Goal: Information Seeking & Learning: Learn about a topic

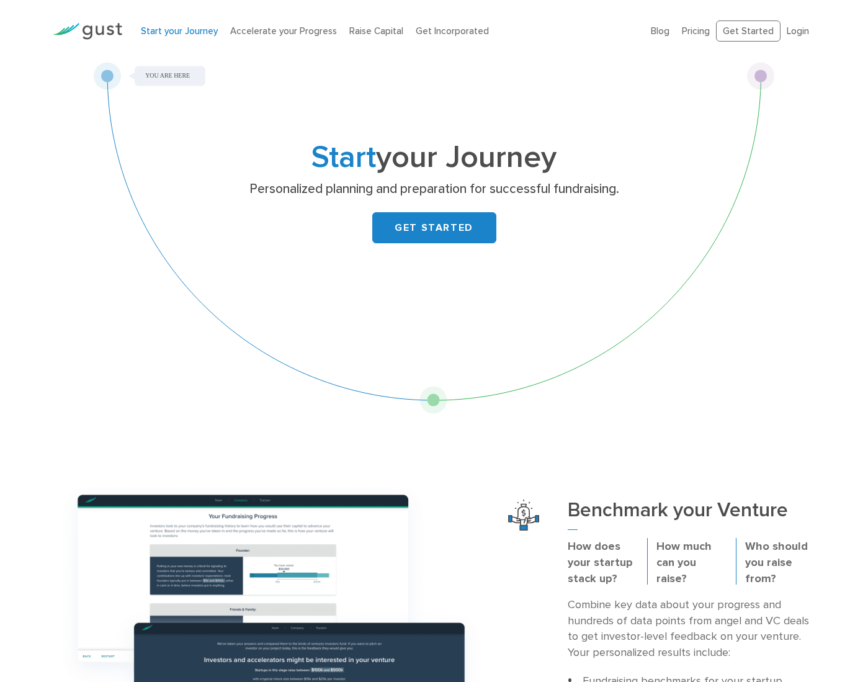
click at [102, 29] on img at bounding box center [87, 31] width 69 height 17
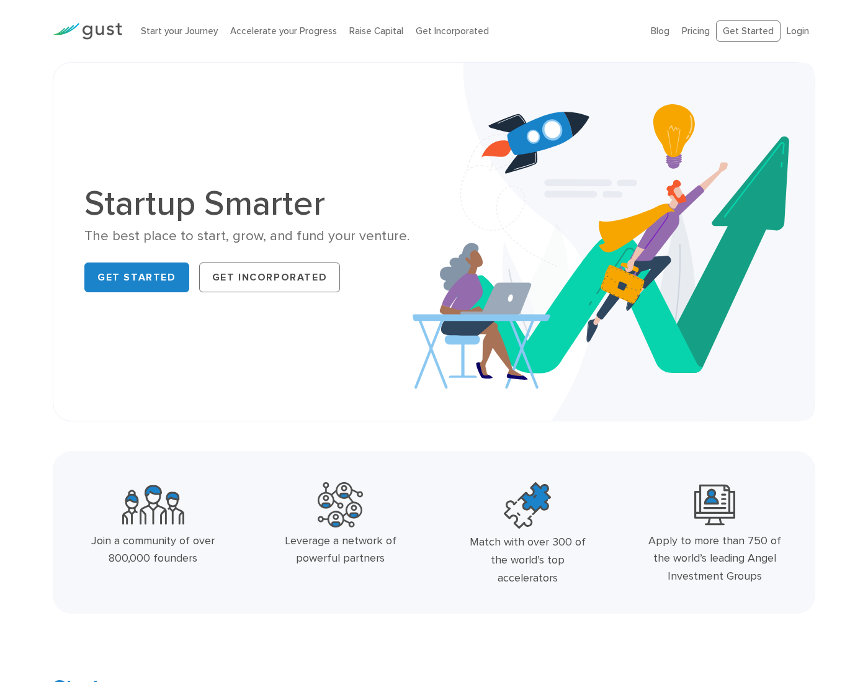
click at [702, 38] on ul "Blog FAQ Pricing Get Started Login Login" at bounding box center [733, 31] width 164 height 22
click at [700, 27] on link "Pricing" at bounding box center [696, 30] width 28 height 11
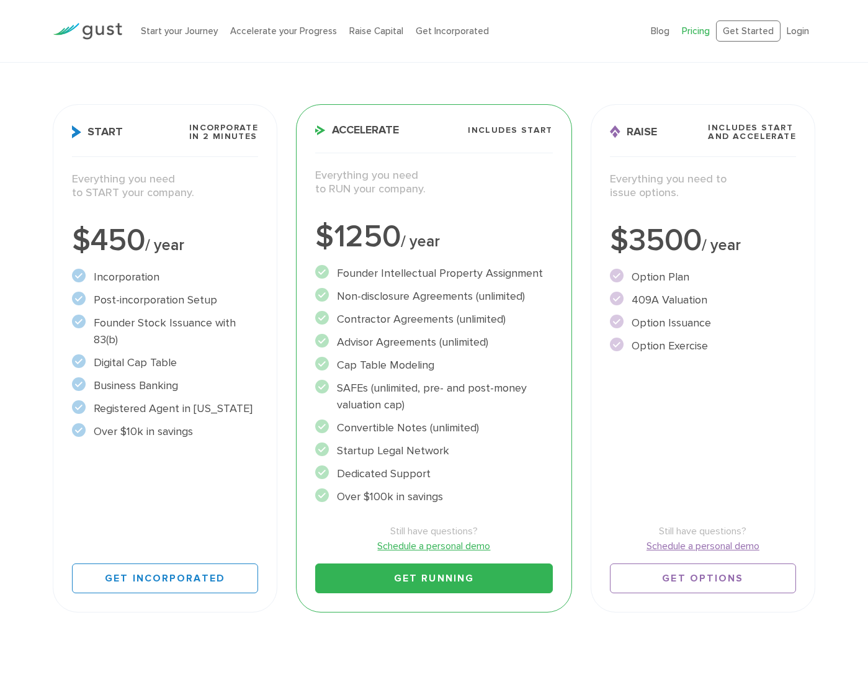
scroll to position [153, 0]
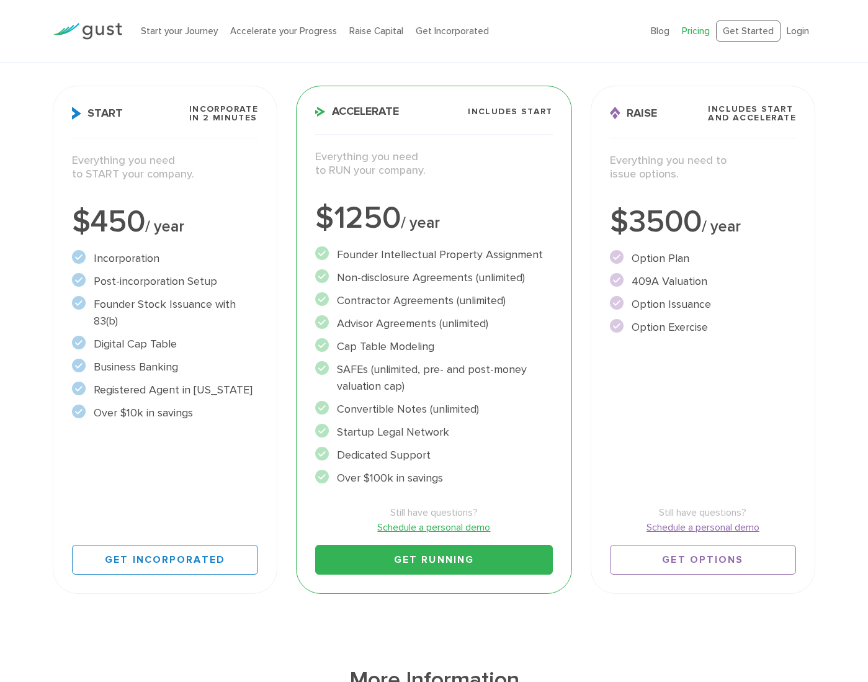
click at [88, 420] on li "Over $10k in savings" at bounding box center [165, 412] width 186 height 17
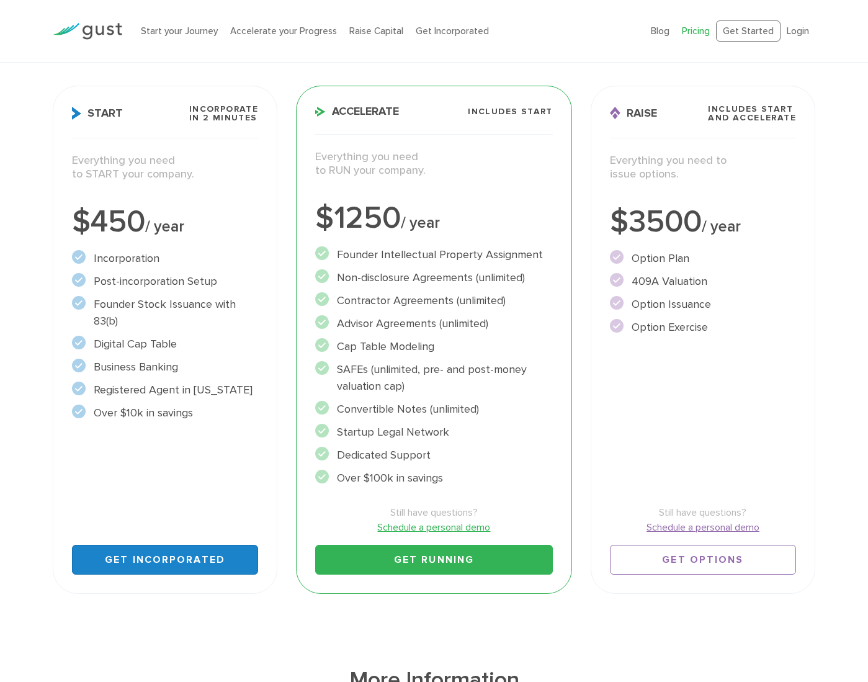
click at [184, 553] on link "Get Incorporated" at bounding box center [165, 560] width 186 height 30
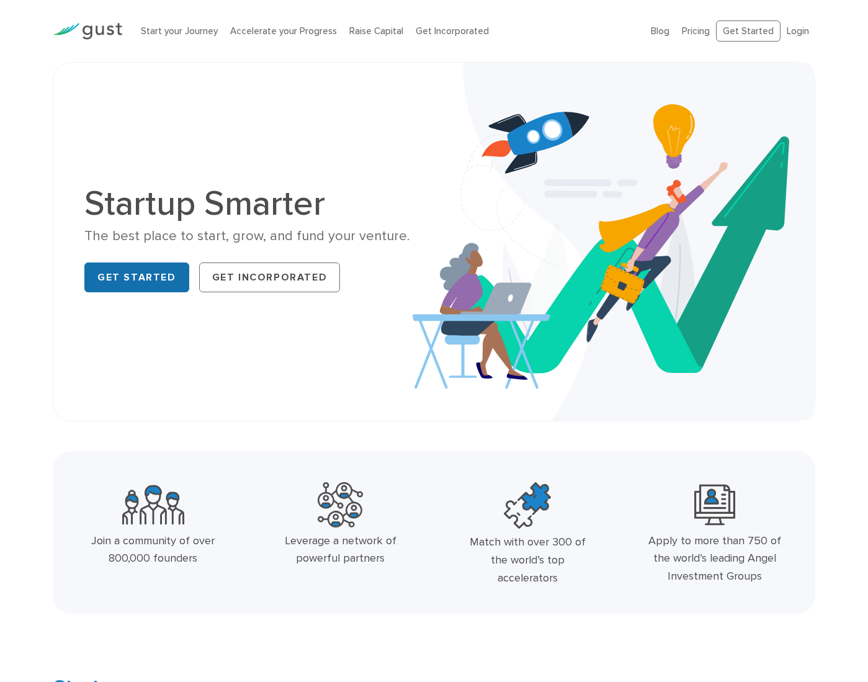
click at [140, 287] on link "Get Started" at bounding box center [136, 277] width 105 height 30
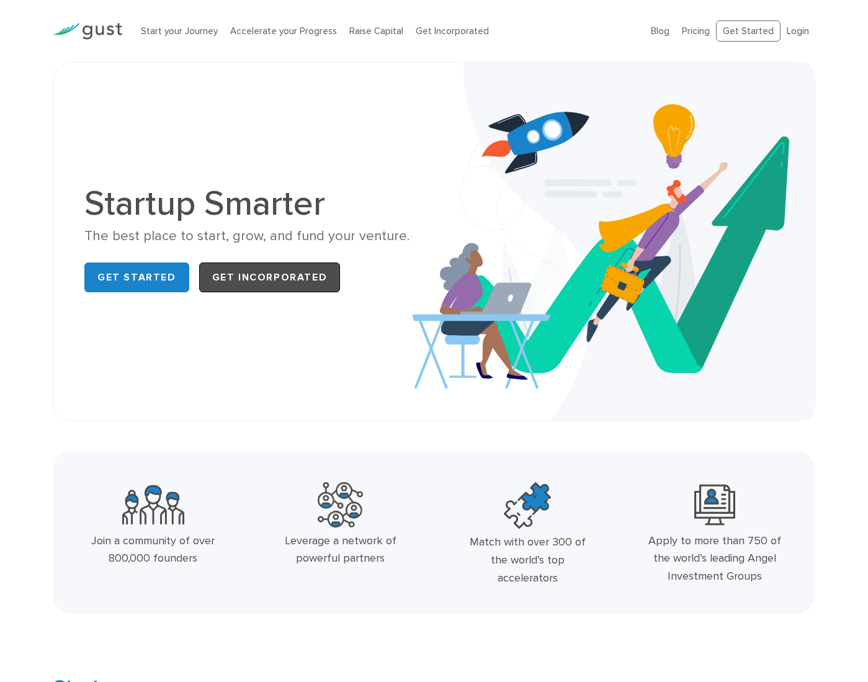
click at [292, 289] on link "Get Incorporated" at bounding box center [269, 277] width 141 height 30
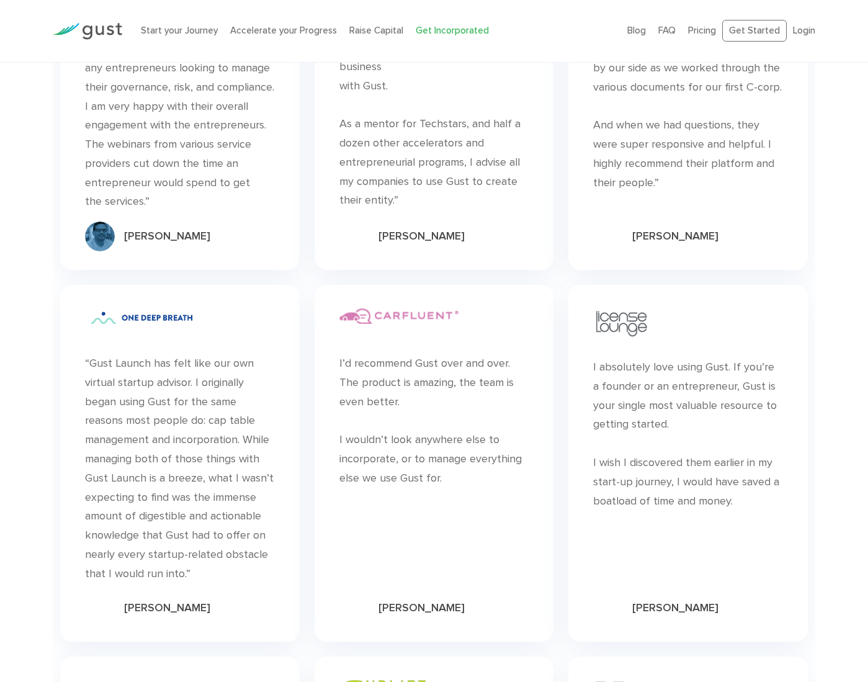
scroll to position [7083, 0]
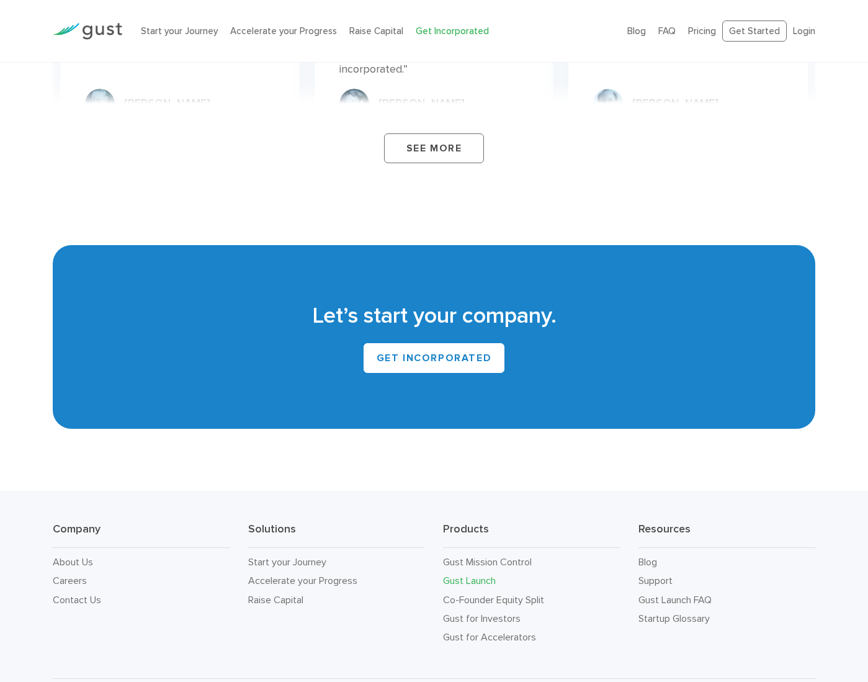
click at [658, 553] on li "Blog" at bounding box center [726, 562] width 177 height 19
click at [650, 556] on link "Blog" at bounding box center [647, 562] width 19 height 12
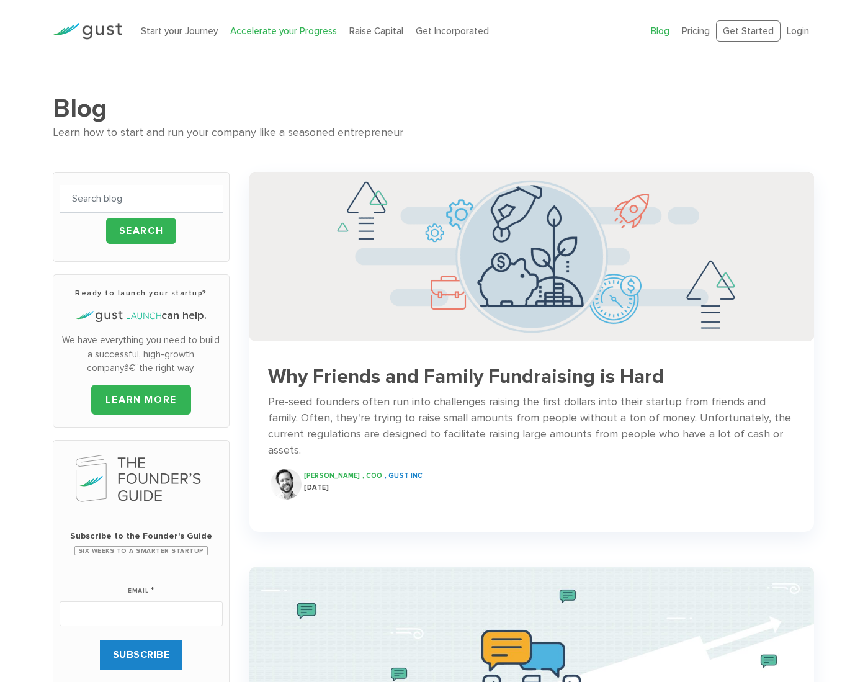
click at [314, 27] on link "Accelerate your Progress" at bounding box center [283, 30] width 107 height 11
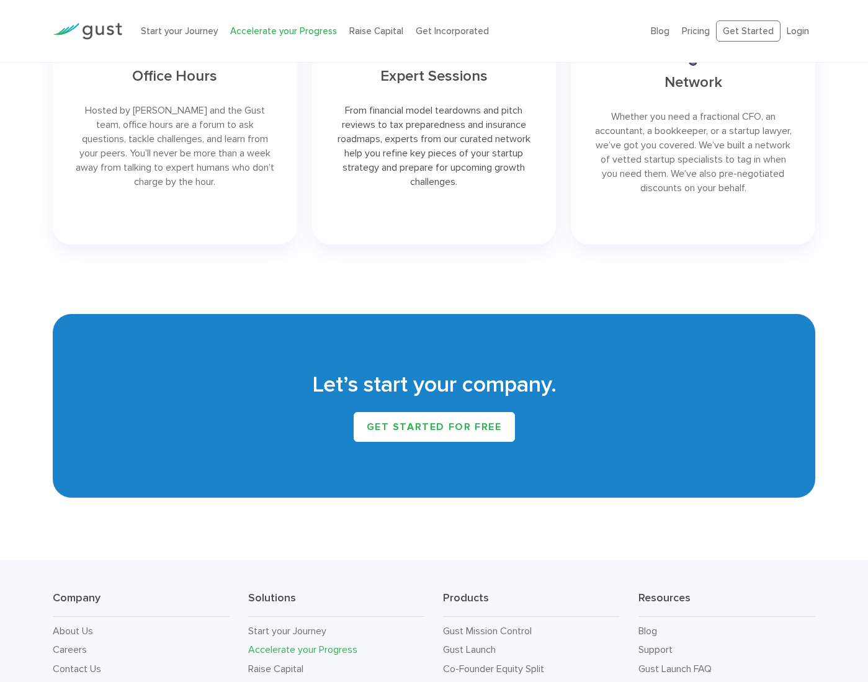
scroll to position [1946, 0]
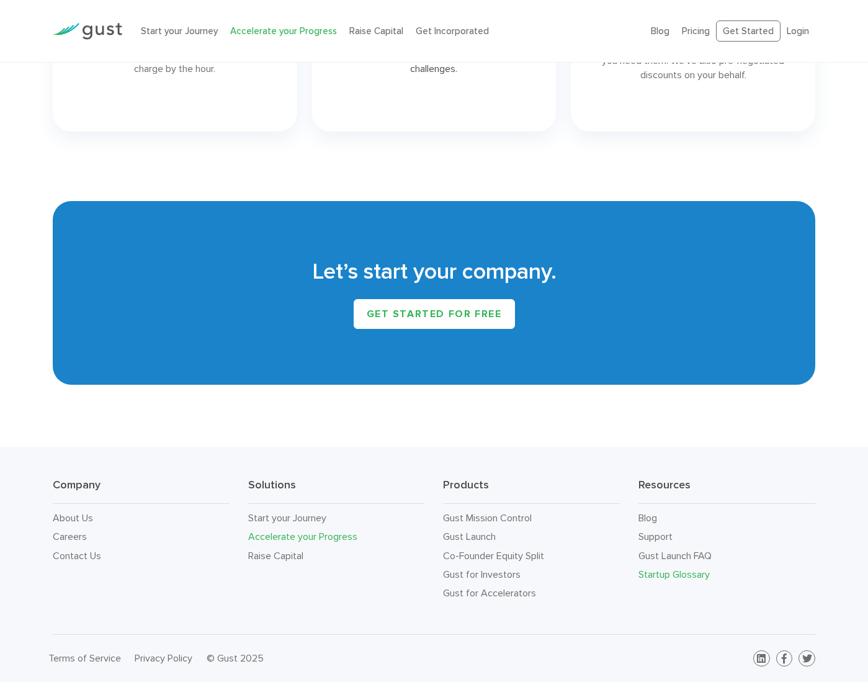
click at [661, 569] on link "Startup Glossary" at bounding box center [673, 574] width 71 height 12
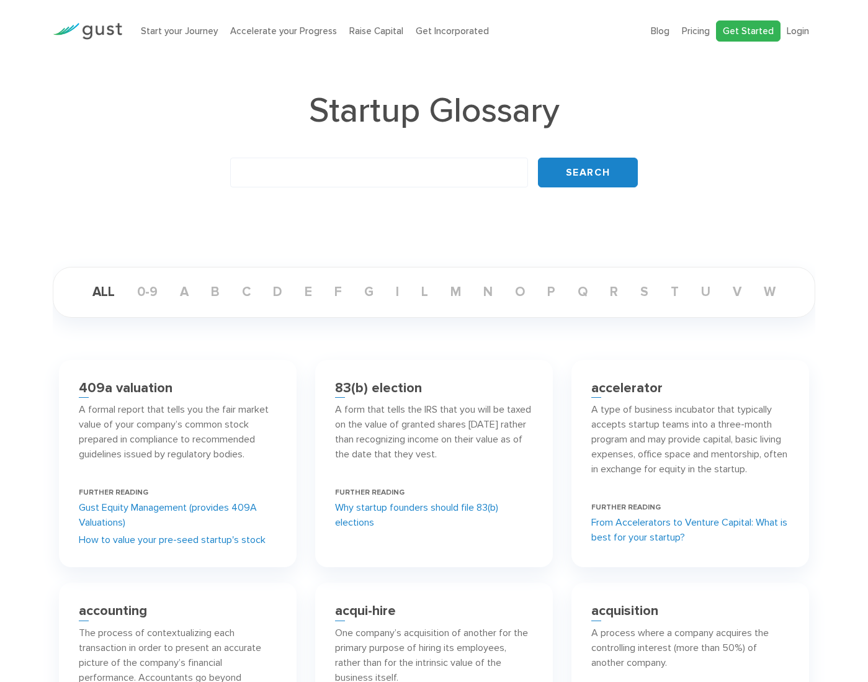
click at [737, 22] on link "Get Started" at bounding box center [748, 31] width 65 height 22
